Goal: Obtain resource: Download file/media

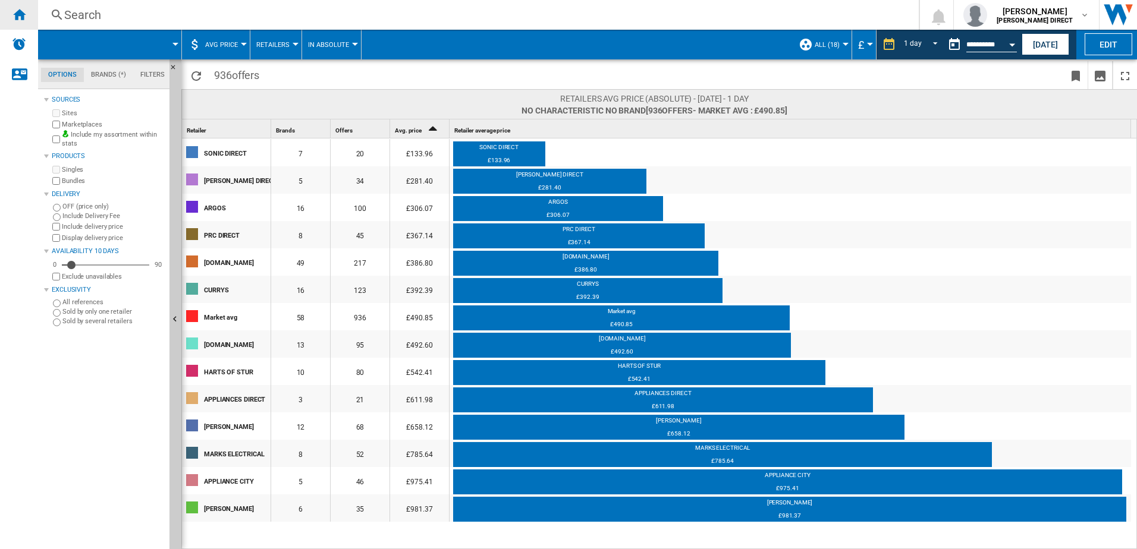
click at [26, 24] on div "Home" at bounding box center [19, 15] width 38 height 30
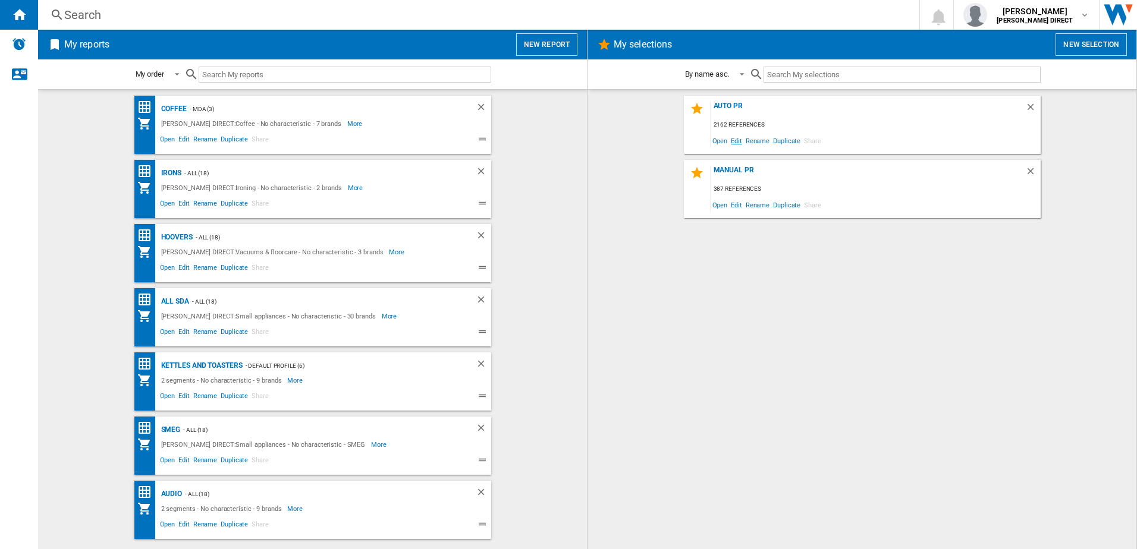
click at [742, 140] on span "Edit" at bounding box center [736, 141] width 15 height 16
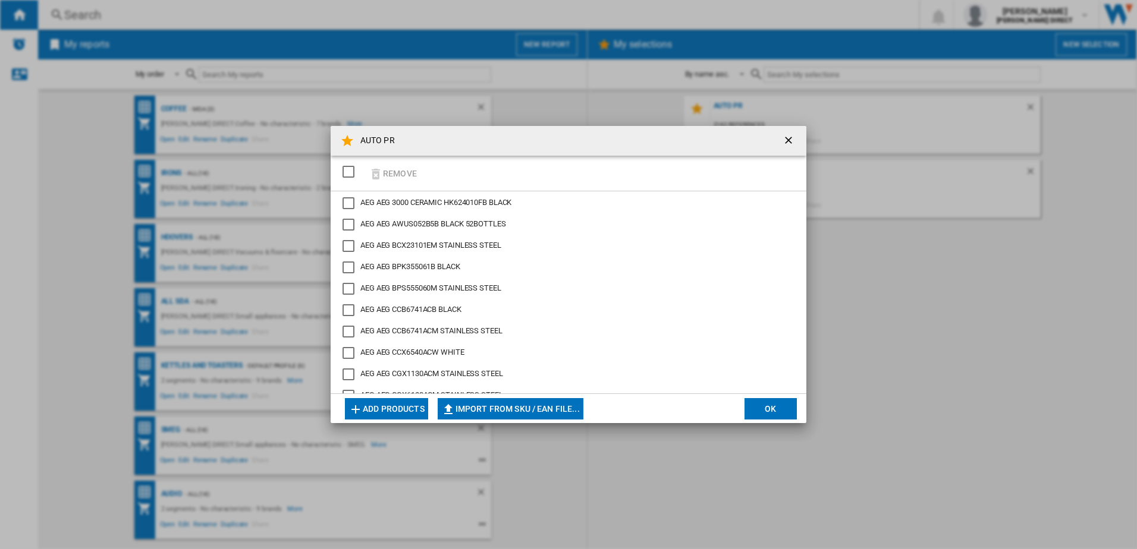
click at [354, 175] on div "SELECTIONS.EDITION_POPUP.SELECT_DESELECT" at bounding box center [348, 172] width 12 height 12
click at [390, 174] on button "Remove" at bounding box center [392, 173] width 55 height 28
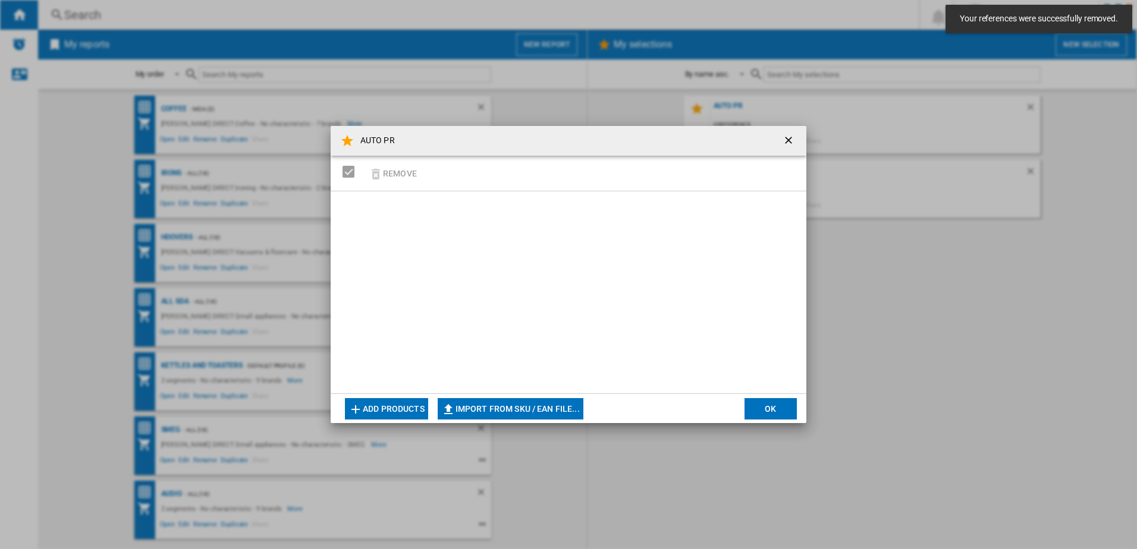
click at [540, 404] on button "Import from SKU / EAN file..." at bounding box center [511, 408] width 146 height 21
type input "**********"
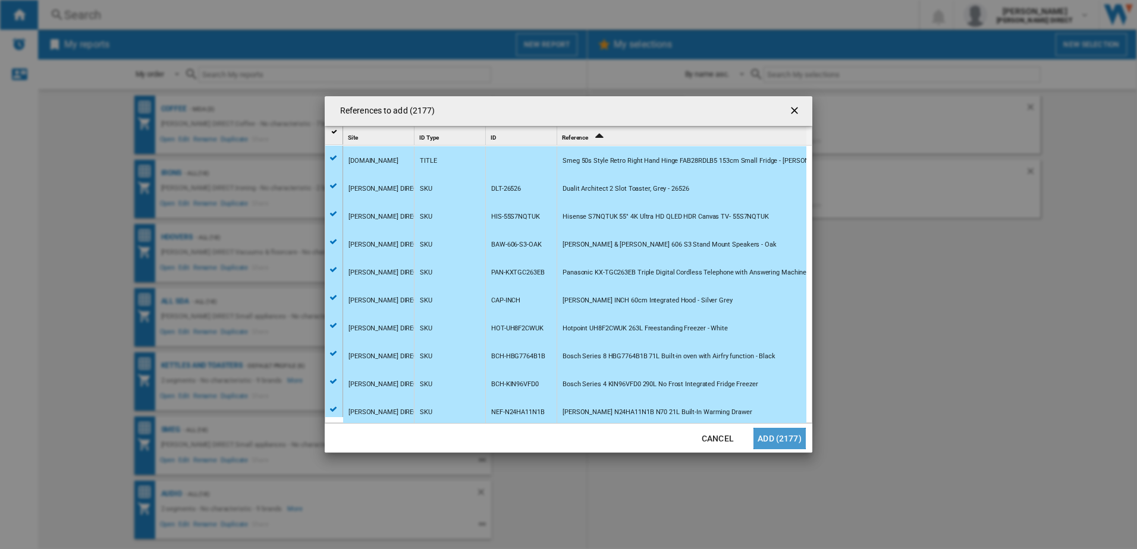
click at [785, 441] on button "Add (2177)" at bounding box center [779, 438] width 52 height 21
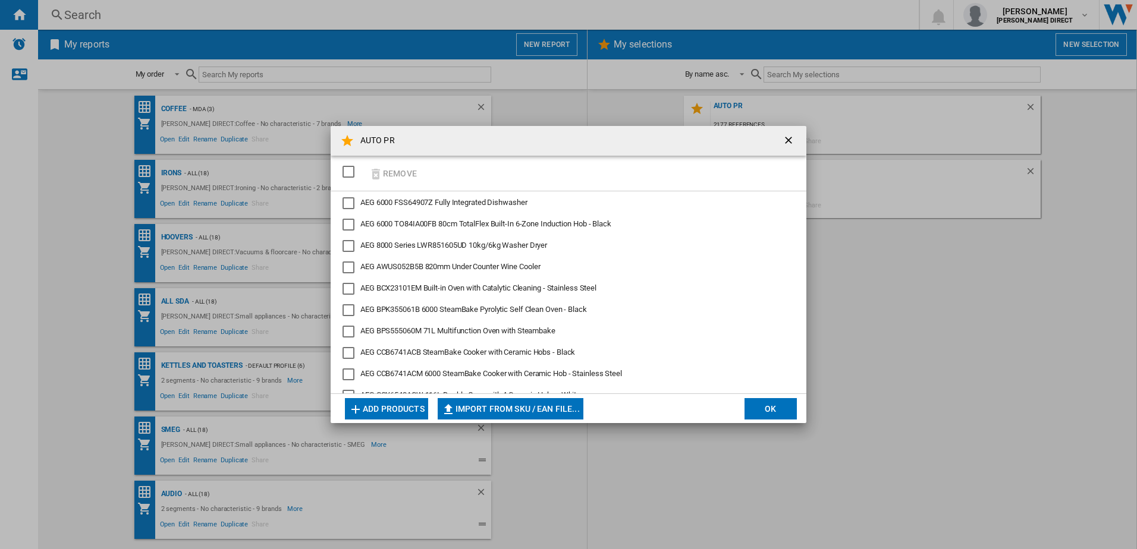
click at [769, 413] on button "OK" at bounding box center [770, 408] width 52 height 21
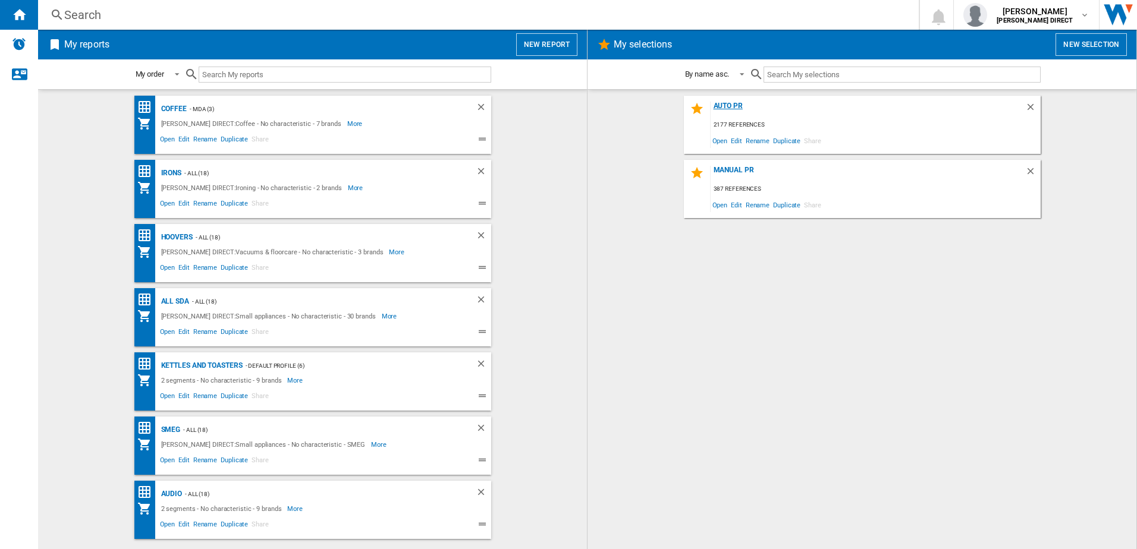
click at [732, 105] on div "AUTO PR" at bounding box center [867, 110] width 314 height 16
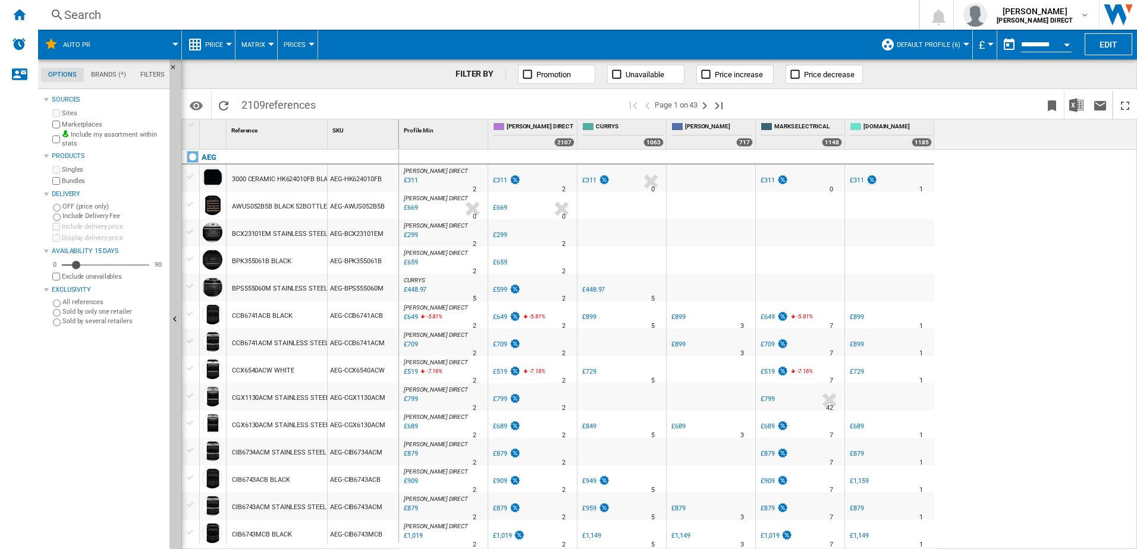
click at [917, 53] on button "Default profile (6)" at bounding box center [931, 45] width 70 height 30
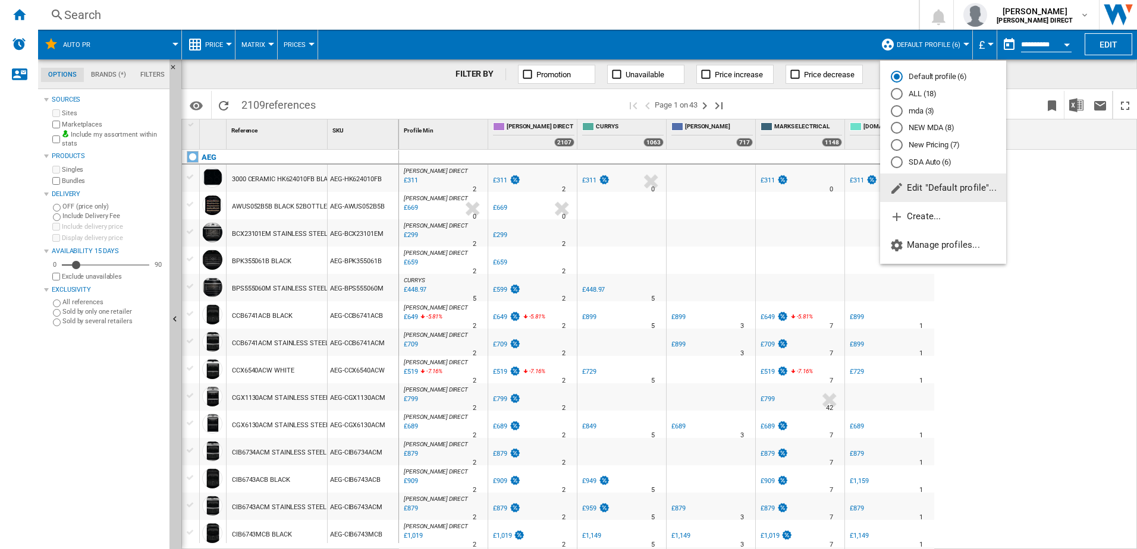
click at [932, 144] on md-radio-button "New Pricing (7)" at bounding box center [943, 145] width 105 height 11
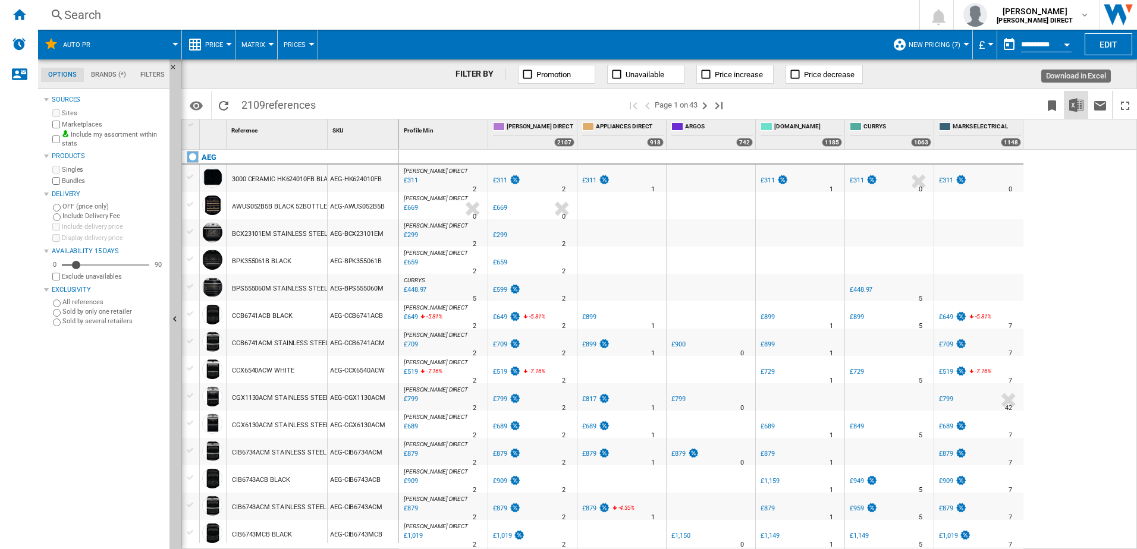
click at [1071, 99] on img "Download in Excel" at bounding box center [1076, 105] width 14 height 14
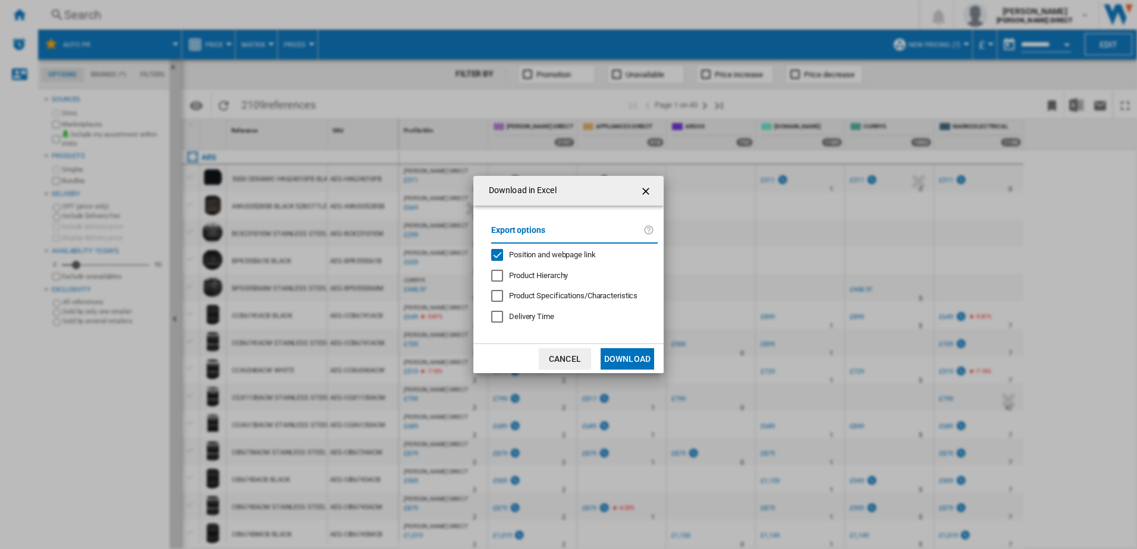
click at [549, 255] on span "Position and webpage link" at bounding box center [552, 254] width 87 height 9
click at [639, 352] on button "Download" at bounding box center [627, 358] width 54 height 21
